Goal: Information Seeking & Learning: Learn about a topic

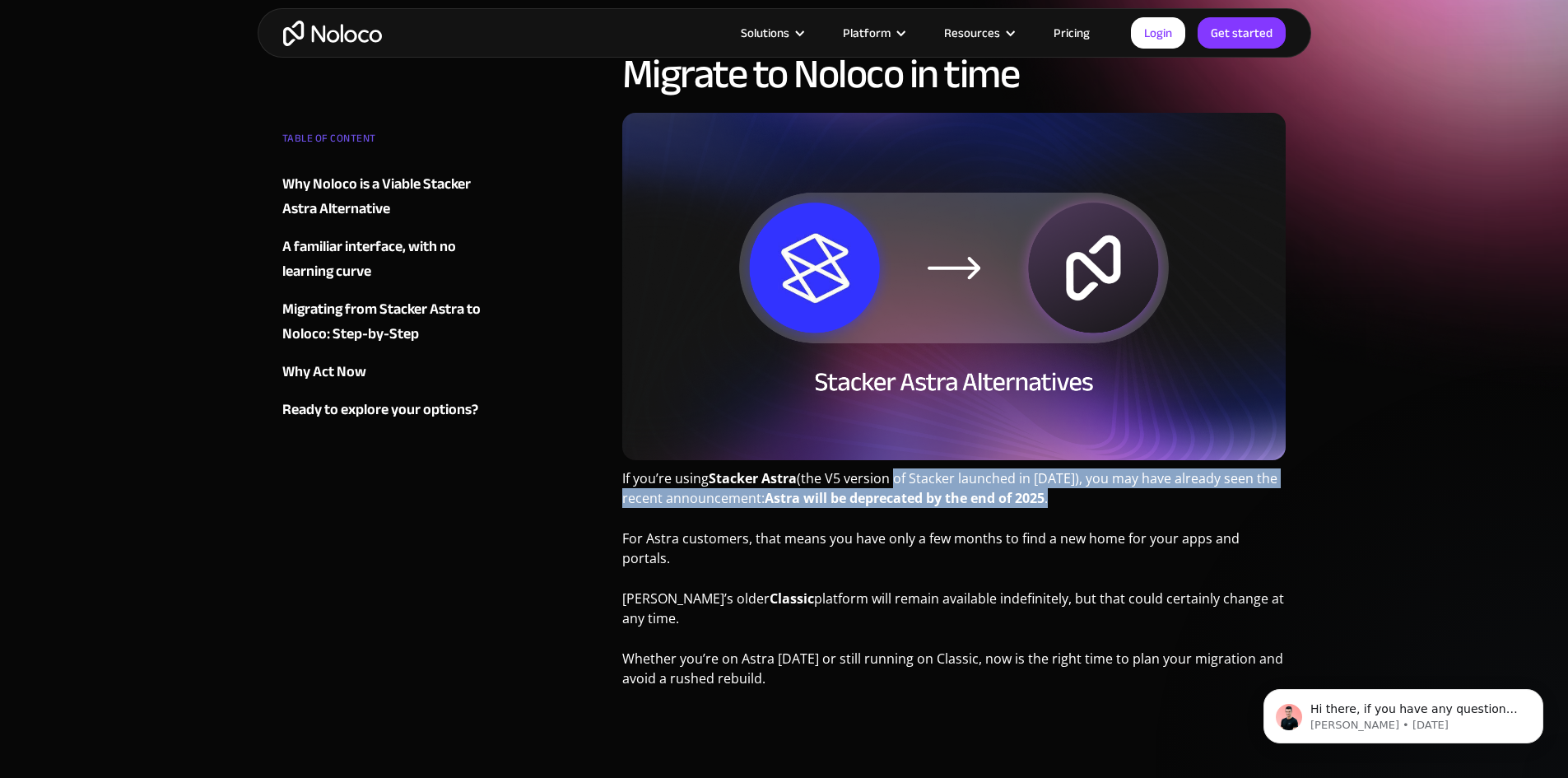
drag, startPoint x: 896, startPoint y: 481, endPoint x: 1060, endPoint y: 494, distance: 164.5
click at [1060, 494] on p "If you’re using Stacker Astra (the V5 version of Stacker launched in [DATE]), y…" at bounding box center [954, 495] width 664 height 52
drag, startPoint x: 979, startPoint y: 494, endPoint x: 622, endPoint y: 479, distance: 357.3
click at [622, 479] on p "If you’re using Stacker Astra (the V5 version of Stacker launched in [DATE]), y…" at bounding box center [954, 495] width 664 height 52
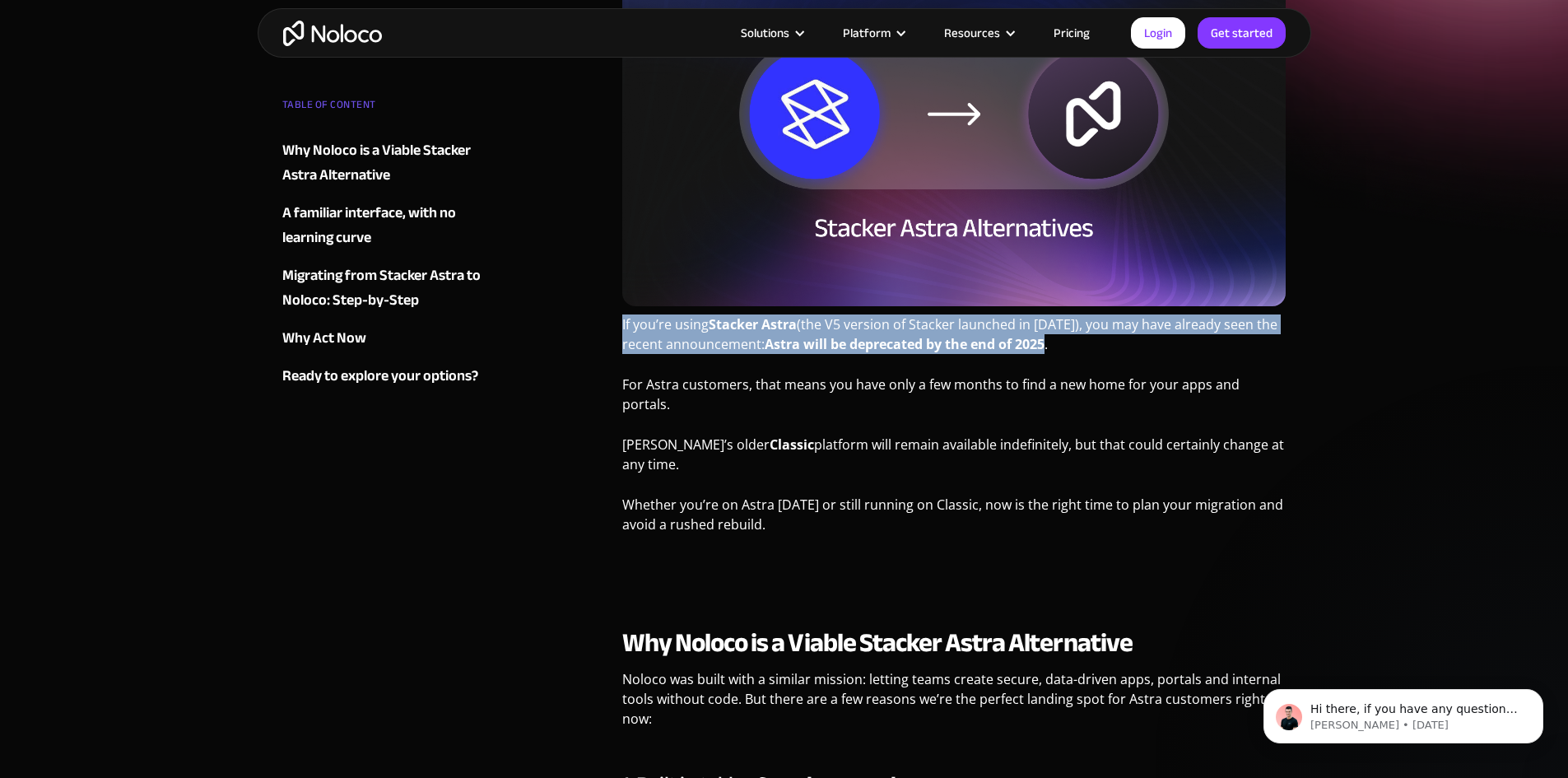
scroll to position [329, 0]
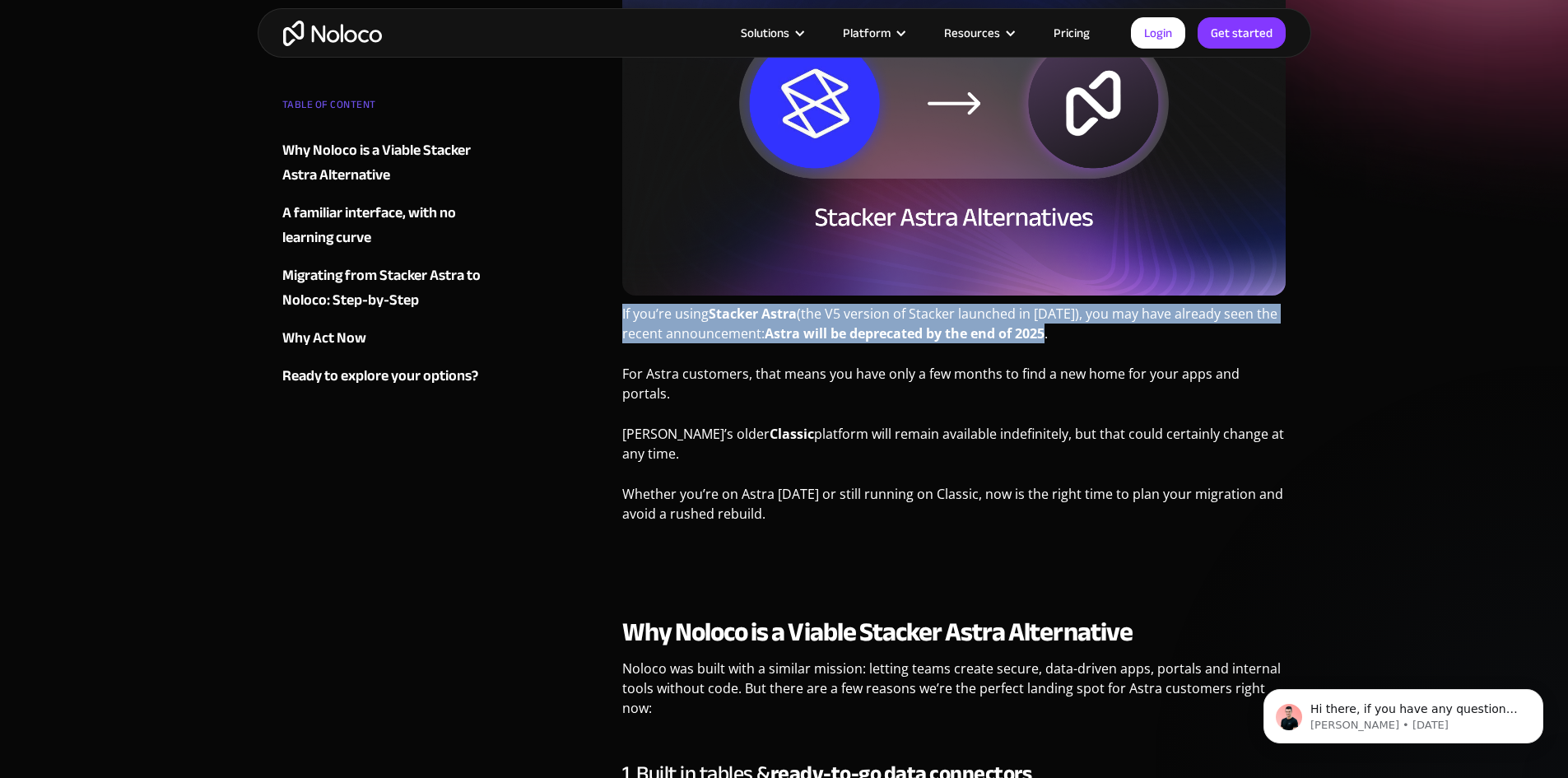
drag, startPoint x: 623, startPoint y: 379, endPoint x: 717, endPoint y: 446, distance: 115.4
click at [717, 446] on p "Stacker’s older Classic platform will remain available indefinitely, but that c…" at bounding box center [954, 450] width 664 height 52
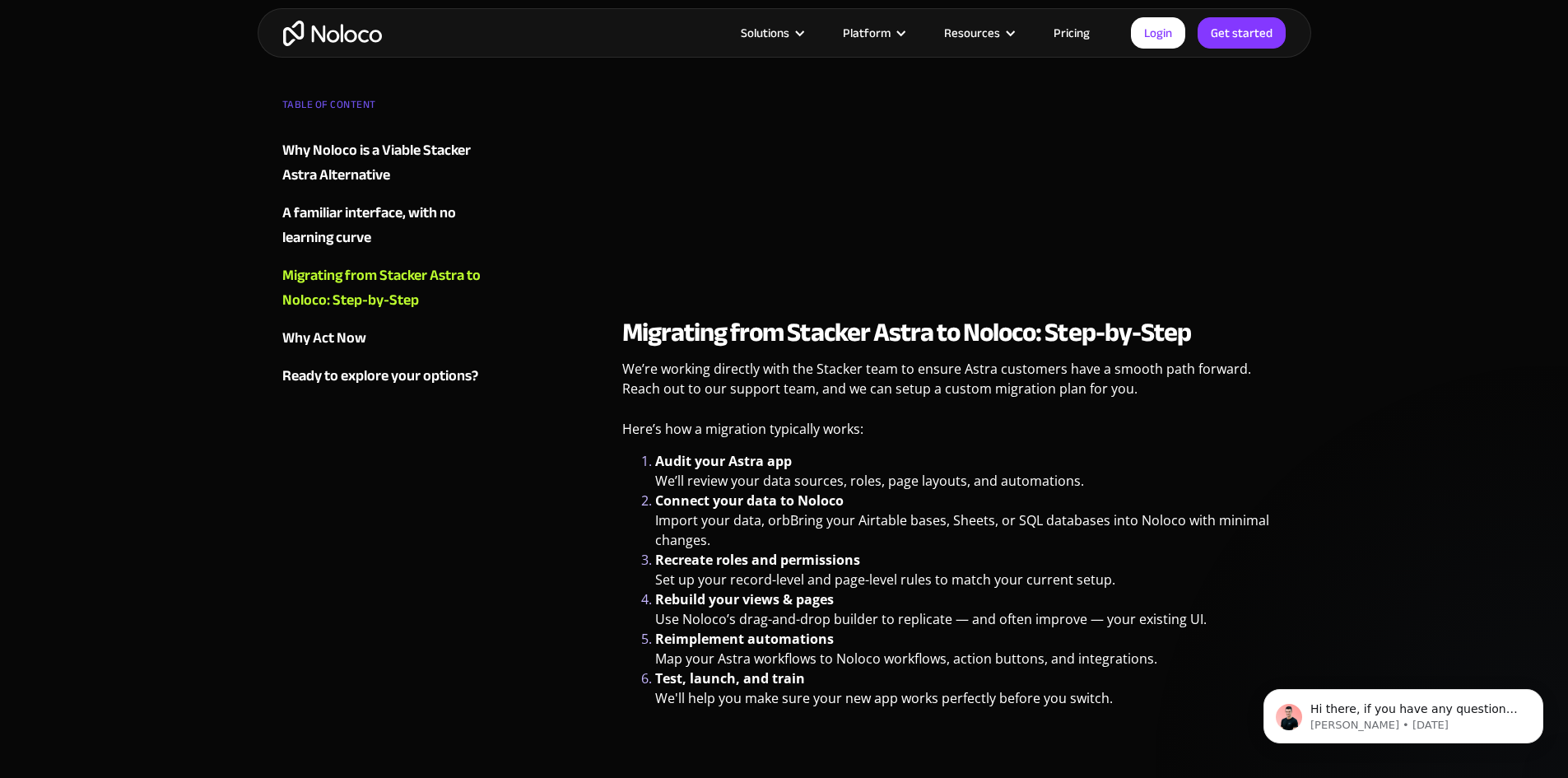
scroll to position [1976, 0]
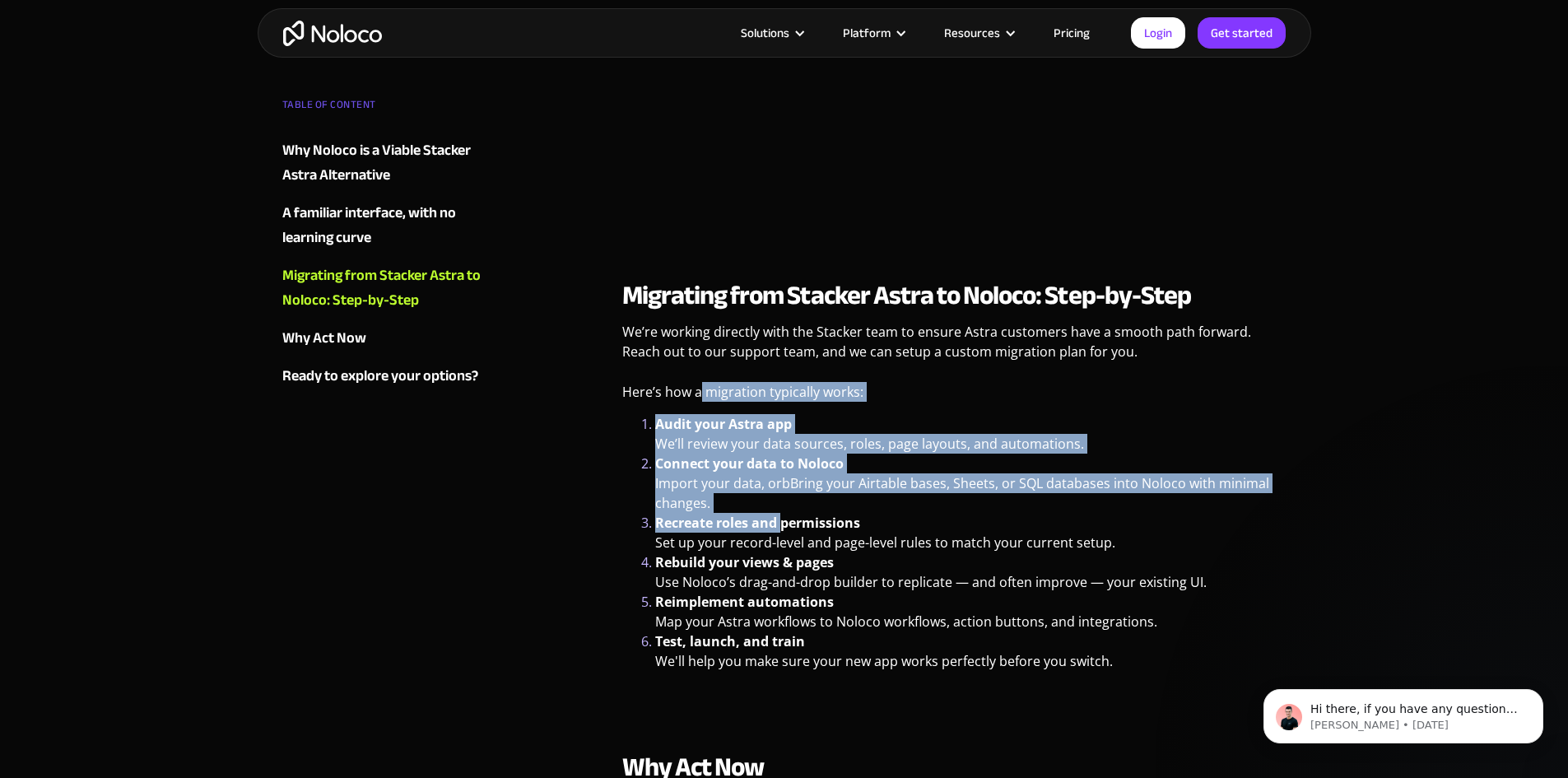
drag, startPoint x: 701, startPoint y: 392, endPoint x: 781, endPoint y: 500, distance: 134.4
click at [781, 500] on div "Migrating from Stacker Astra to Noloco: Step-by-Step We’re working directly wit…" at bounding box center [954, 495] width 664 height 433
click at [778, 492] on li "Connect your data to Noloco Import your data, orbBring your Airtable bases, She…" at bounding box center [970, 483] width 631 height 60
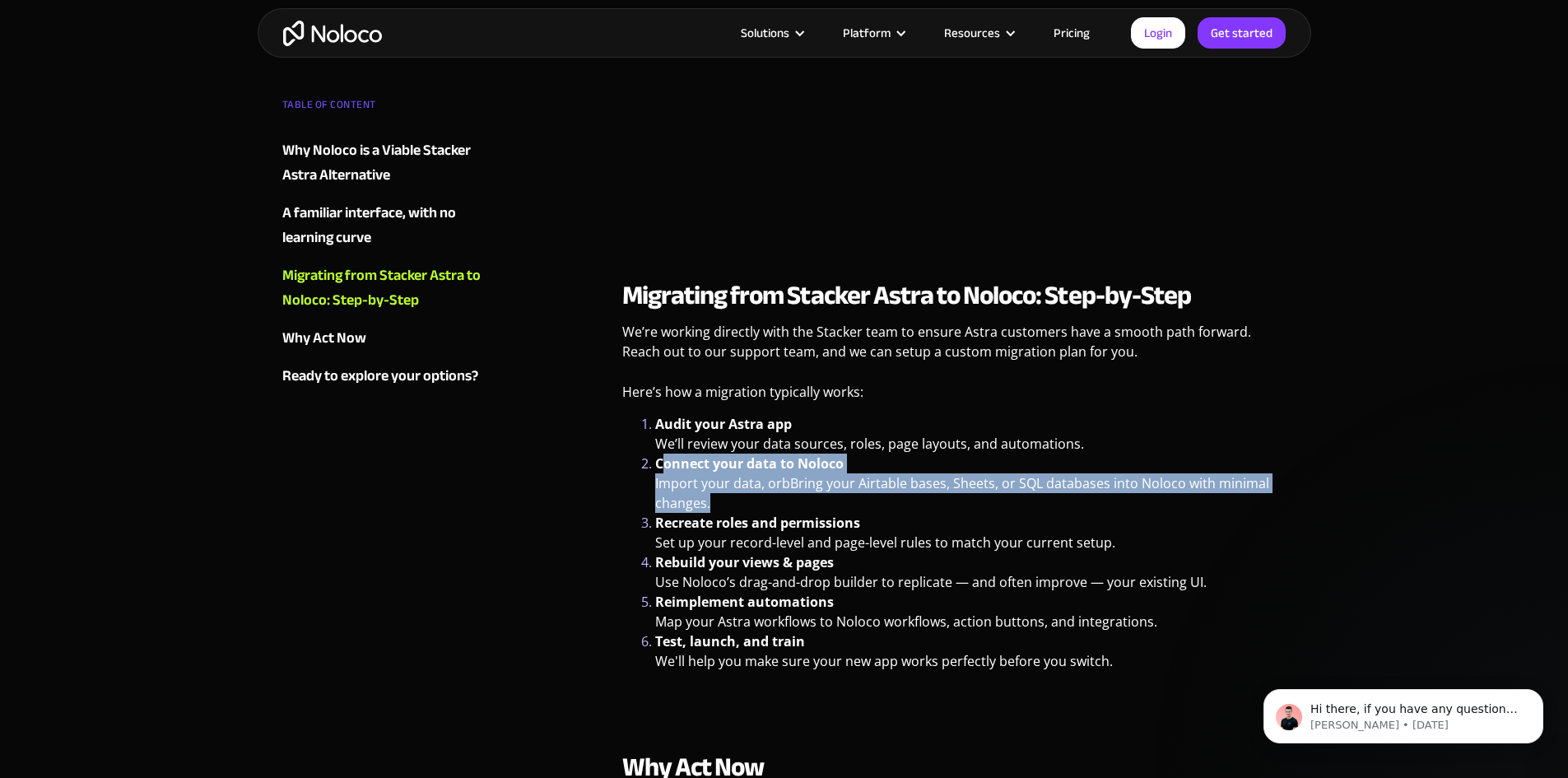
drag, startPoint x: 725, startPoint y: 481, endPoint x: 660, endPoint y: 443, distance: 75.3
click at [660, 454] on li "Connect your data to Noloco Import your data, orbBring your Airtable bases, She…" at bounding box center [970, 483] width 631 height 60
click at [660, 455] on strong "Connect your data to Noloco" at bounding box center [749, 464] width 188 height 18
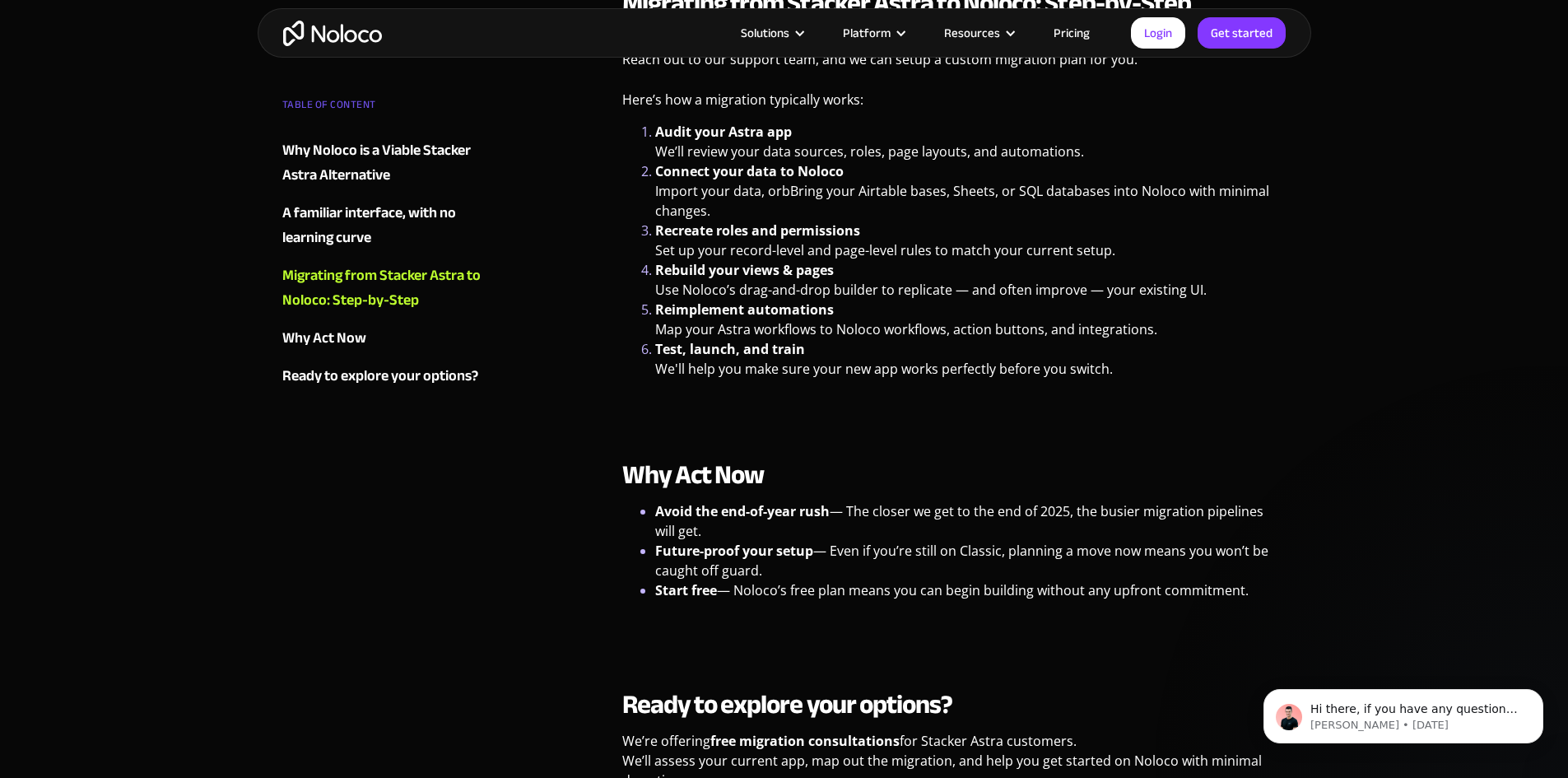
scroll to position [2306, 0]
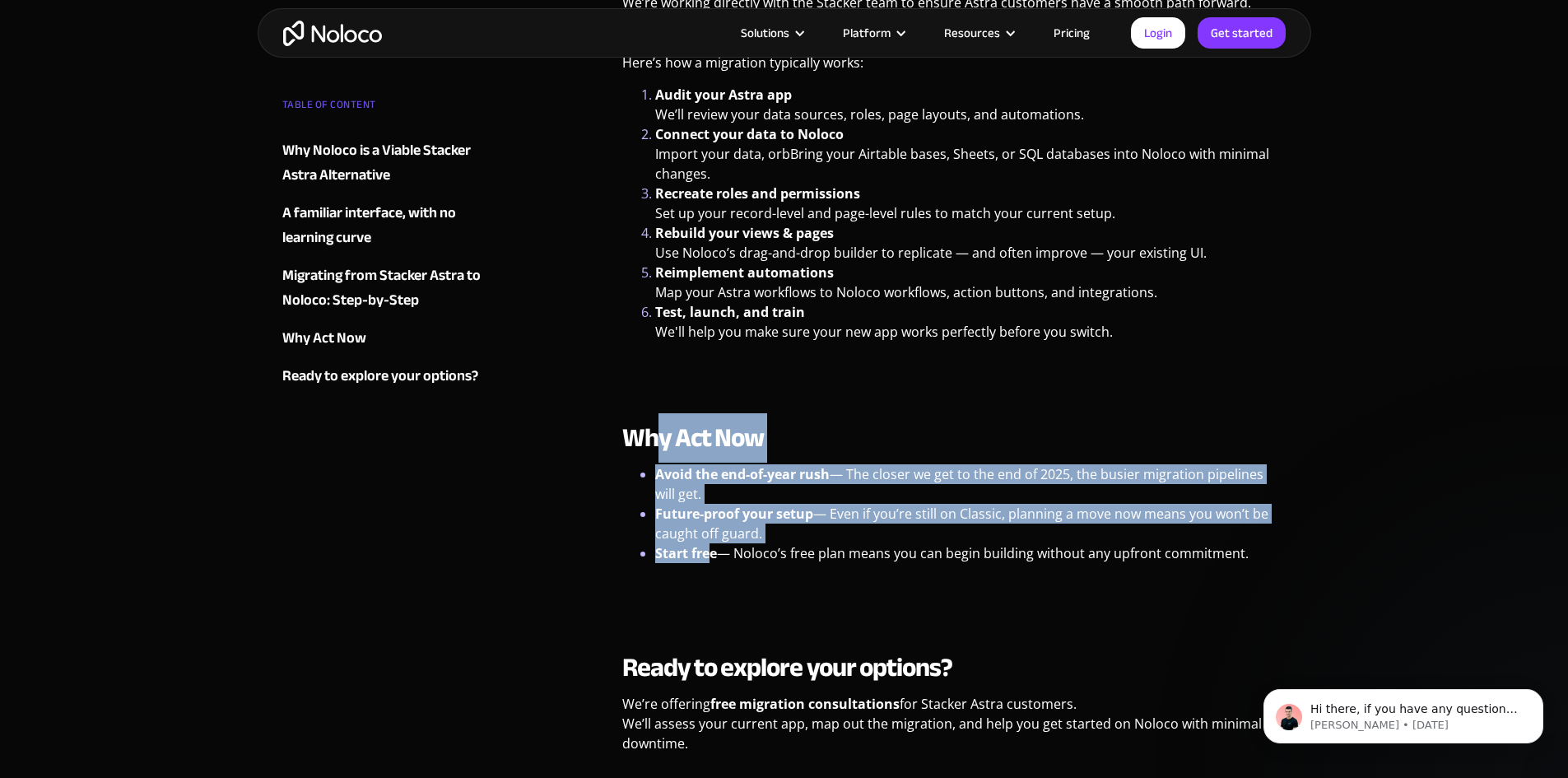
drag, startPoint x: 659, startPoint y: 442, endPoint x: 709, endPoint y: 534, distance: 104.7
click at [709, 534] on div "Why Act Now Avoid the end-of-year rush — The closer we get to the end of 2025, …" at bounding box center [954, 517] width 664 height 190
click at [709, 544] on strong "Start free" at bounding box center [686, 553] width 62 height 18
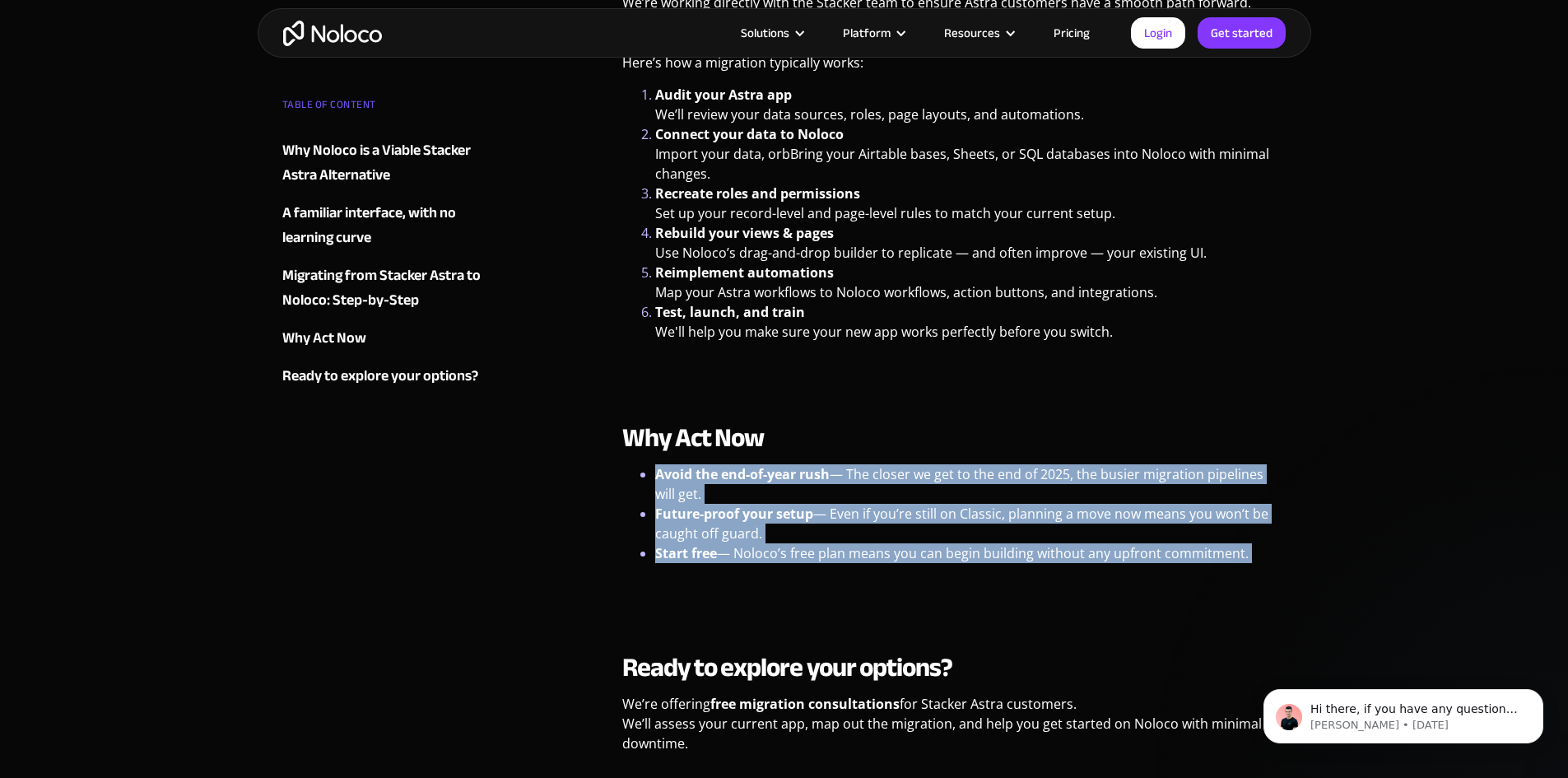
drag, startPoint x: 632, startPoint y: 463, endPoint x: 725, endPoint y: 549, distance: 126.7
click at [725, 549] on div "Why Act Now Avoid the end-of-year rush — The closer we get to the end of 2025, …" at bounding box center [954, 517] width 664 height 190
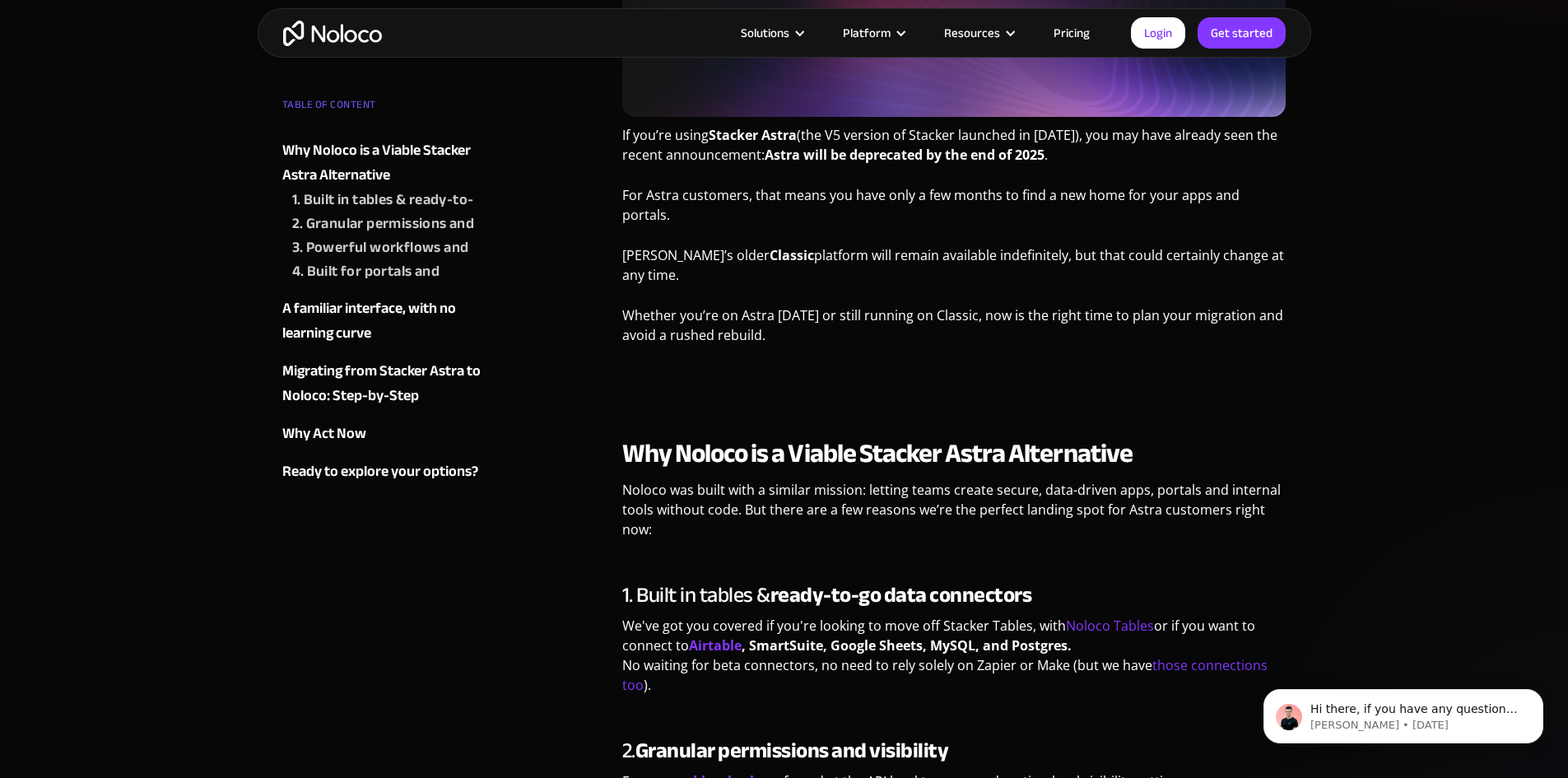
scroll to position [329, 0]
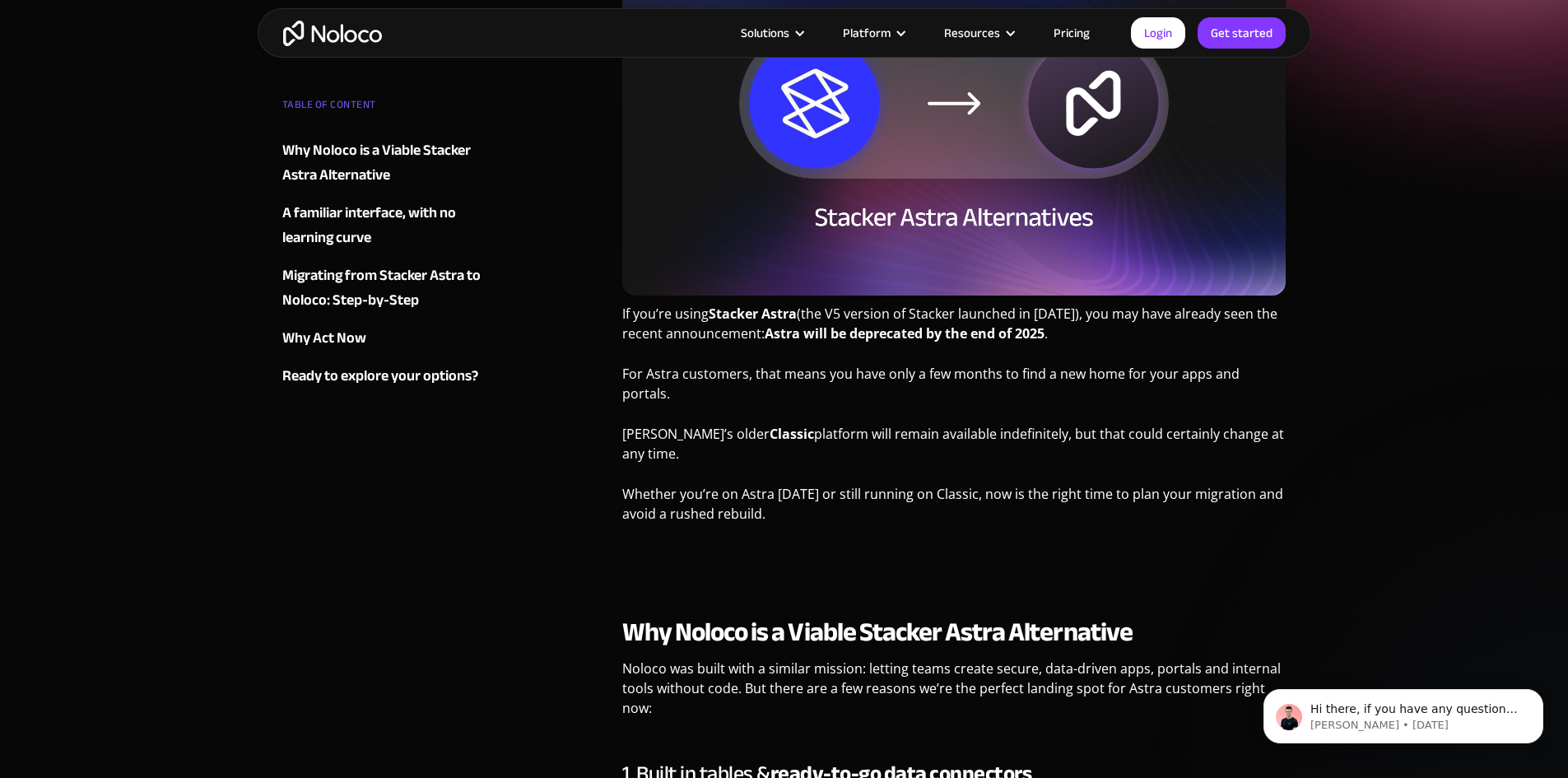
click at [900, 614] on strong "Why Noloco is a Viable Stacker Astra Alternative" at bounding box center [877, 632] width 511 height 50
copy strong "Stacker"
